Goal: Task Accomplishment & Management: Use online tool/utility

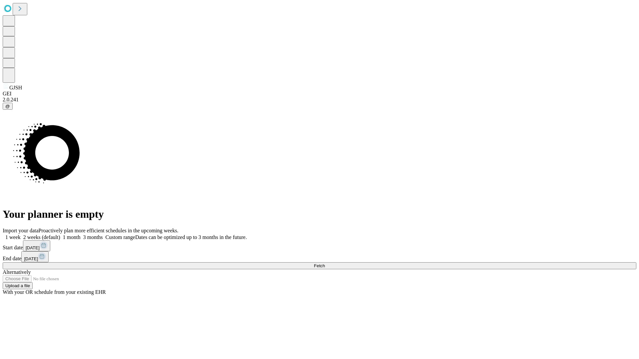
click at [325, 264] on span "Fetch" at bounding box center [319, 266] width 11 height 5
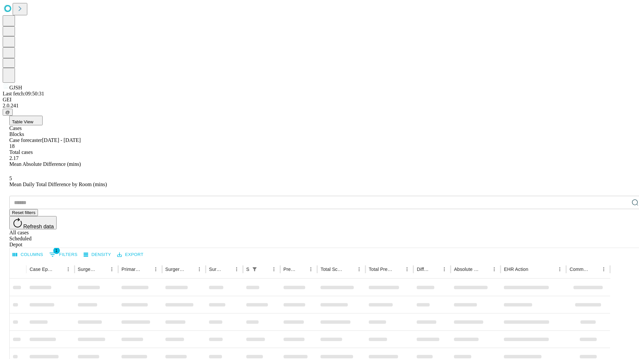
click at [622, 242] on div "Depot" at bounding box center [326, 245] width 634 height 6
